Goal: Navigation & Orientation: Go to known website

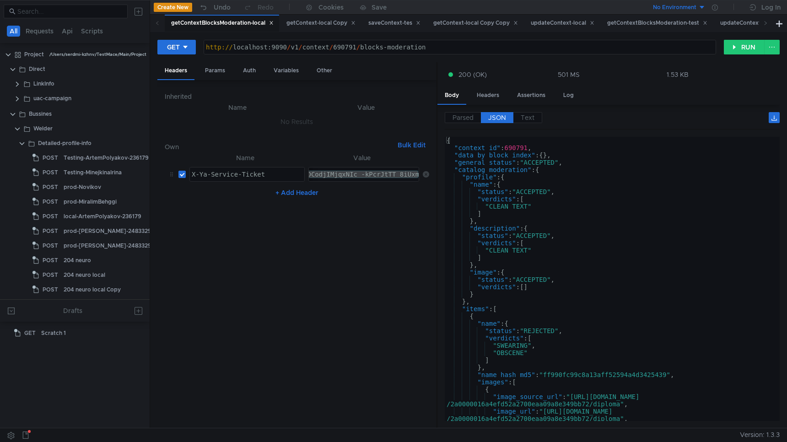
scroll to position [227, 0]
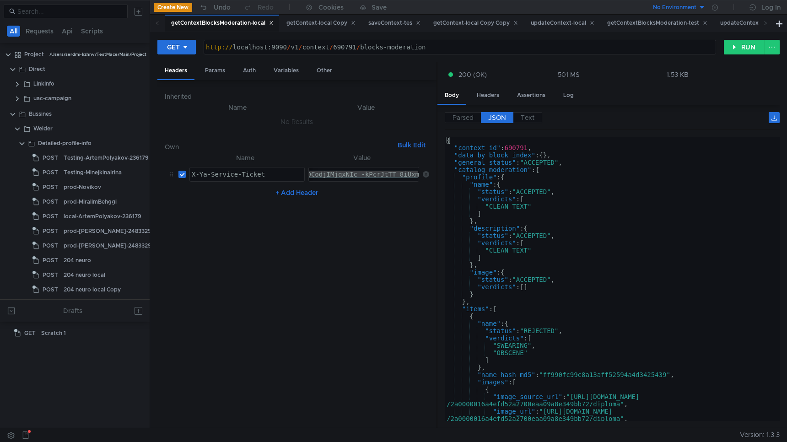
scroll to position [227, 0]
